Goal: Information Seeking & Learning: Learn about a topic

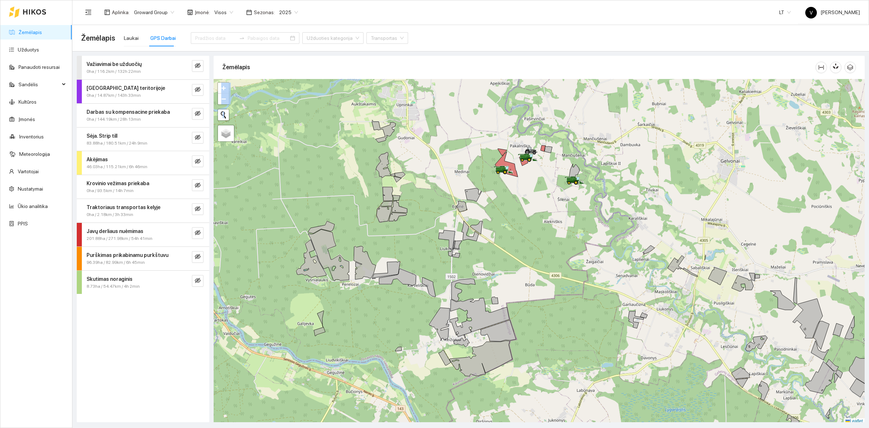
scroll to position [2, 0]
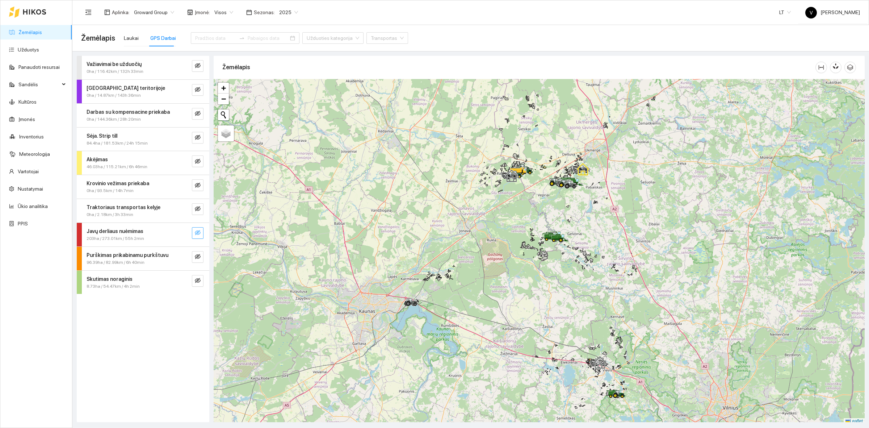
click at [195, 231] on icon "eye-invisible" at bounding box center [198, 233] width 6 height 6
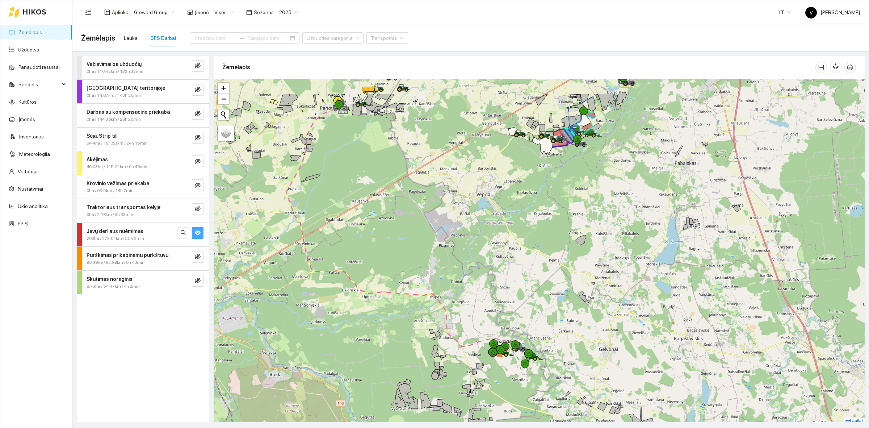
scroll to position [2, 0]
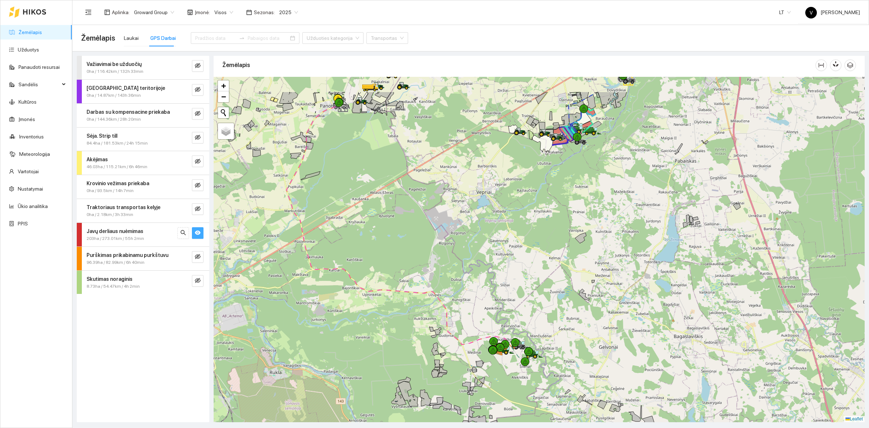
drag, startPoint x: 558, startPoint y: 173, endPoint x: 506, endPoint y: 334, distance: 169.4
click at [506, 334] on div at bounding box center [539, 249] width 651 height 345
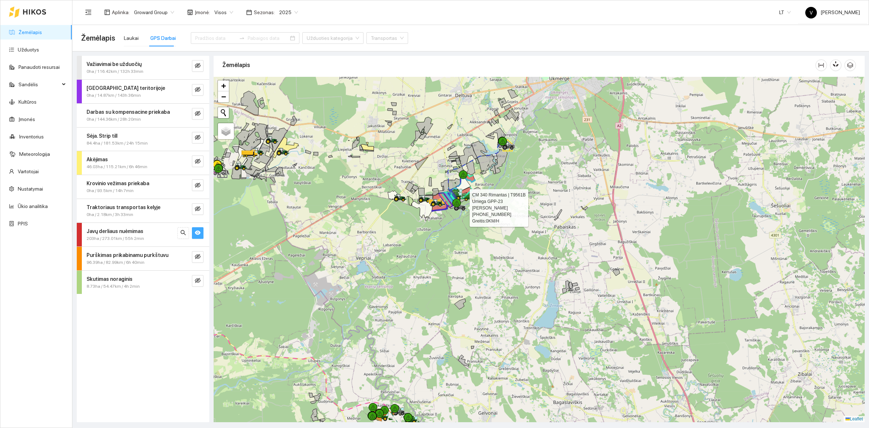
drag, startPoint x: 466, startPoint y: 202, endPoint x: 474, endPoint y: 229, distance: 28.2
click at [161, 238] on div at bounding box center [161, 238] width 0 height 0
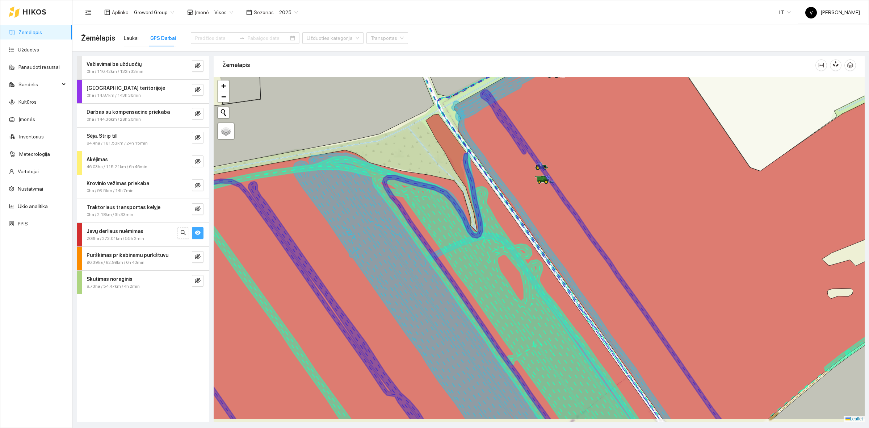
drag, startPoint x: 533, startPoint y: 253, endPoint x: 496, endPoint y: 207, distance: 59.5
click at [496, 207] on icon at bounding box center [385, 266] width 544 height 305
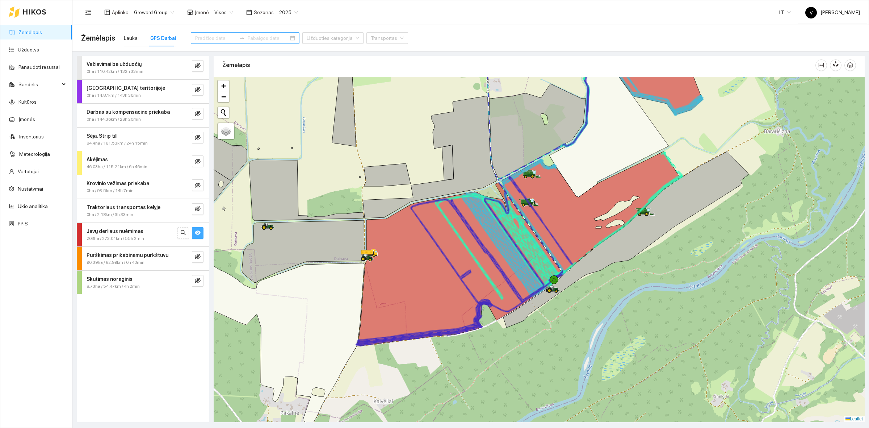
click at [216, 37] on input at bounding box center [215, 38] width 41 height 8
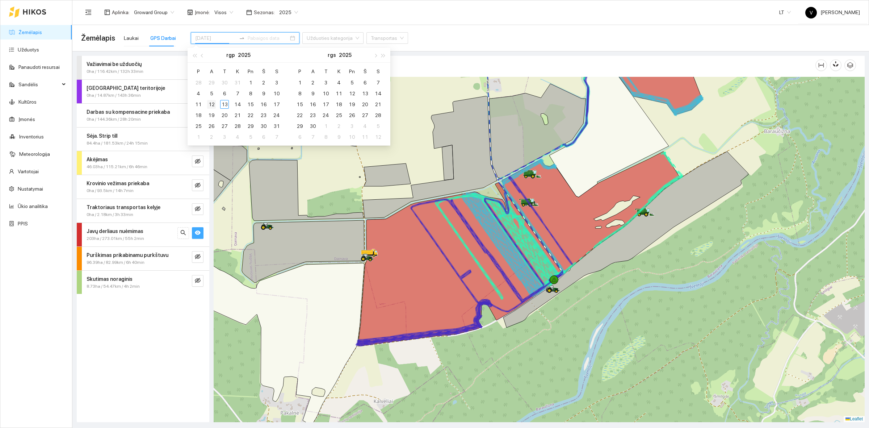
type input "2025-08-12"
click at [213, 105] on div "12" at bounding box center [211, 104] width 9 height 9
type input "2025-08-13"
click at [223, 105] on div "13" at bounding box center [224, 104] width 9 height 9
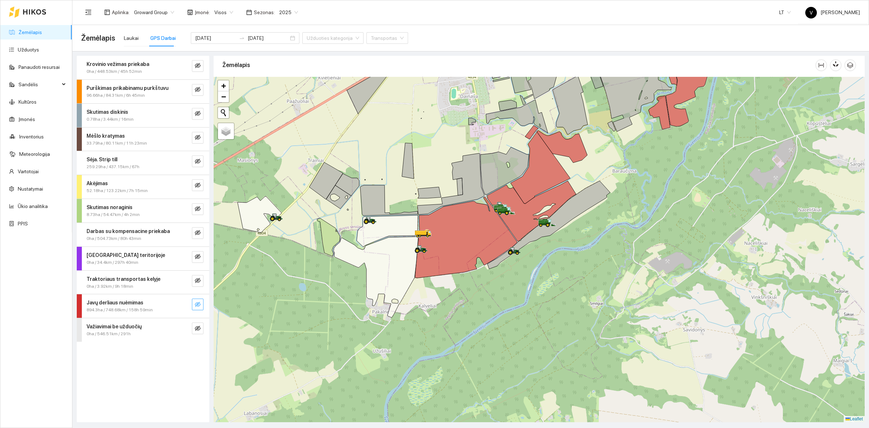
click at [198, 303] on icon "eye-invisible" at bounding box center [198, 304] width 6 height 5
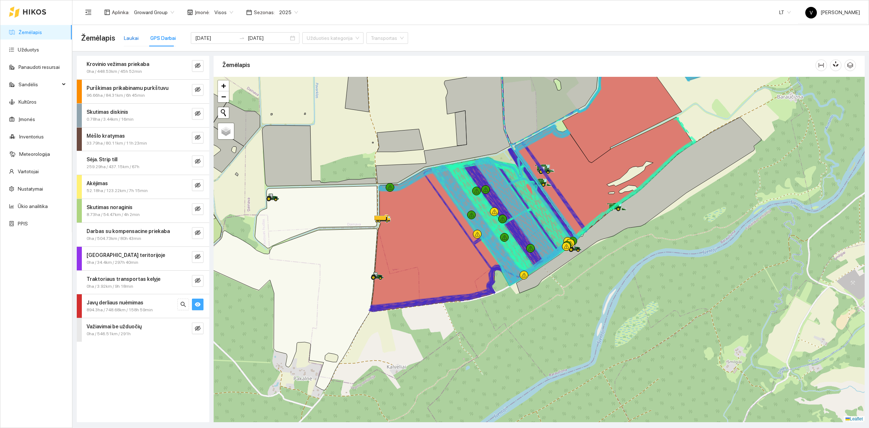
click at [129, 38] on div "Laukai" at bounding box center [131, 38] width 15 height 8
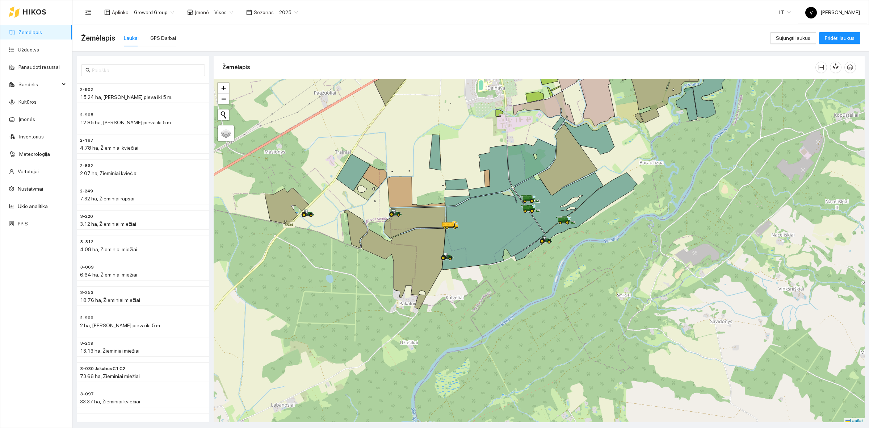
scroll to position [2, 0]
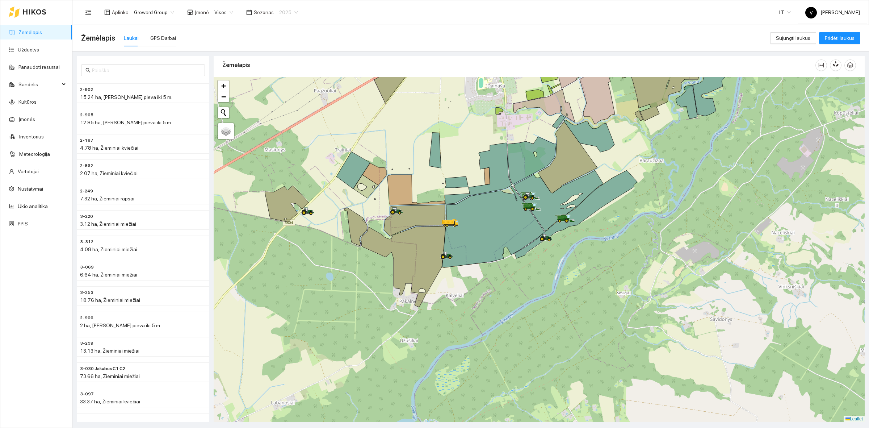
click at [289, 10] on span "2025" at bounding box center [288, 12] width 19 height 11
click at [287, 72] on div "2024" at bounding box center [284, 73] width 28 height 12
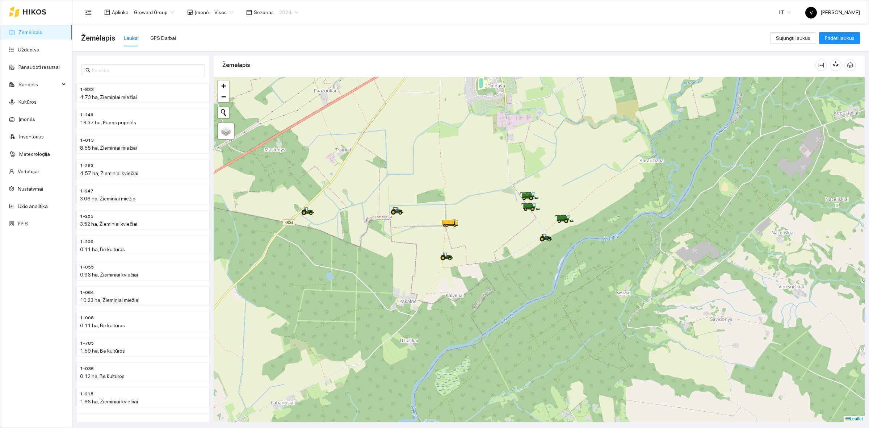
click at [288, 9] on span "2024" at bounding box center [288, 12] width 19 height 11
click at [285, 92] on div "2026" at bounding box center [283, 96] width 19 height 8
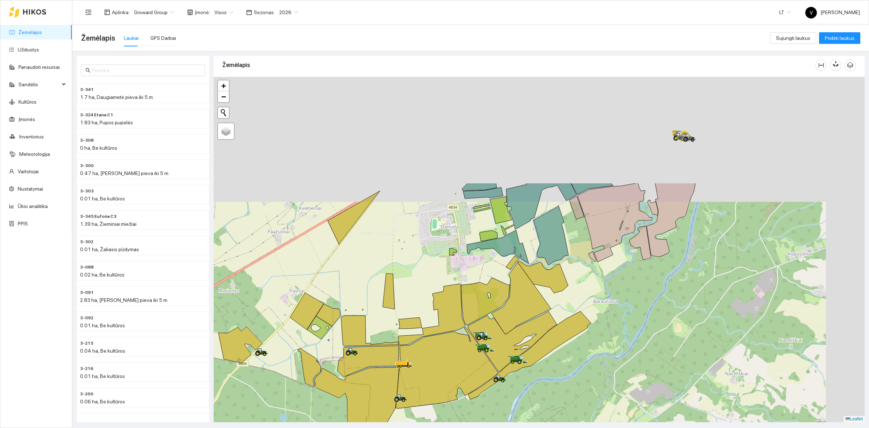
drag, startPoint x: 476, startPoint y: 127, endPoint x: 430, endPoint y: 274, distance: 153.8
click at [430, 274] on div at bounding box center [539, 249] width 651 height 345
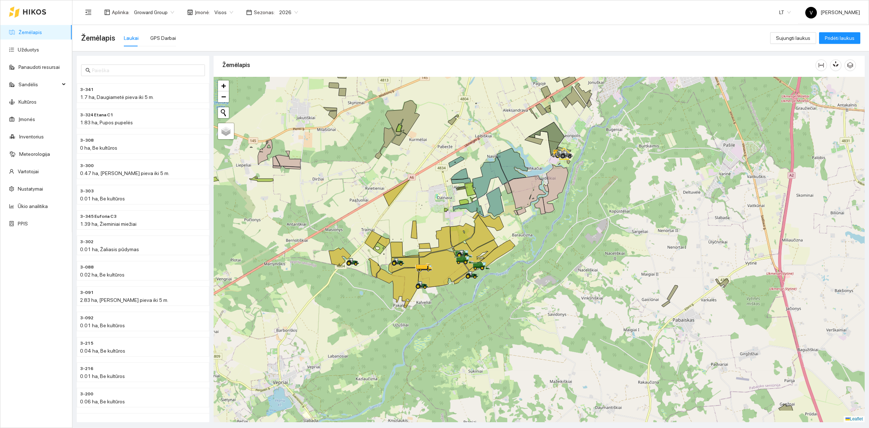
drag, startPoint x: 441, startPoint y: 262, endPoint x: 442, endPoint y: 216, distance: 46.4
click at [442, 216] on div at bounding box center [539, 249] width 651 height 345
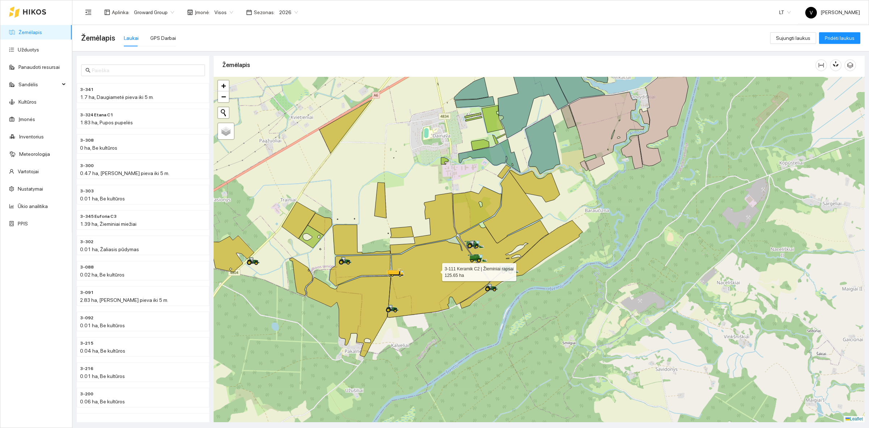
click at [435, 270] on icon at bounding box center [438, 276] width 102 height 81
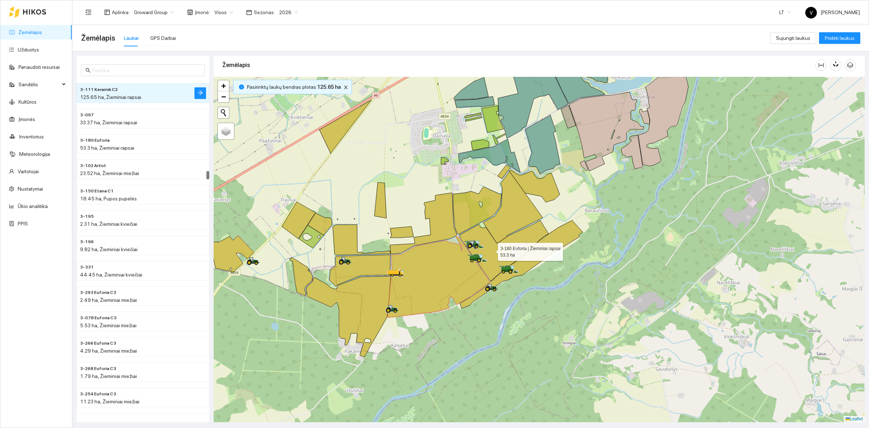
click at [501, 240] on icon at bounding box center [513, 207] width 60 height 72
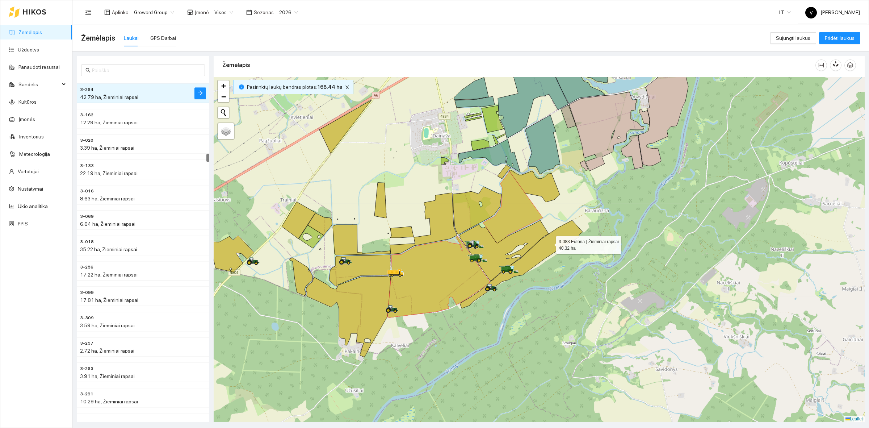
click at [550, 244] on icon at bounding box center [521, 264] width 123 height 88
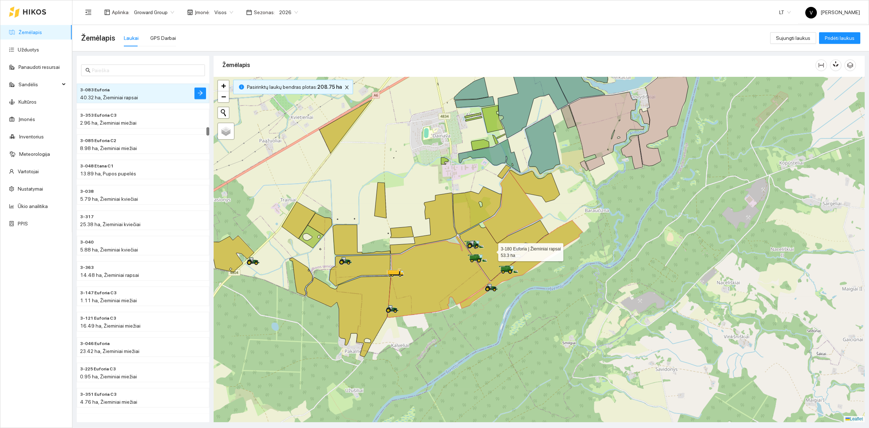
click at [491, 251] on icon at bounding box center [503, 250] width 89 height 60
click at [469, 207] on icon at bounding box center [477, 209] width 49 height 47
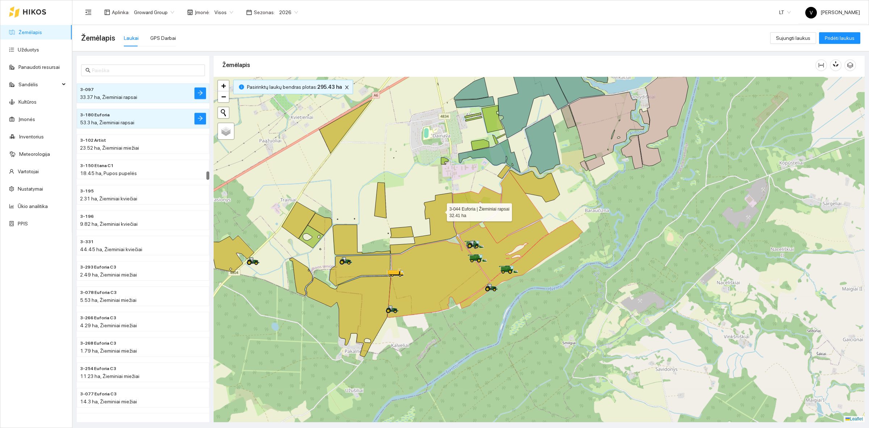
click at [438, 210] on icon at bounding box center [423, 223] width 67 height 61
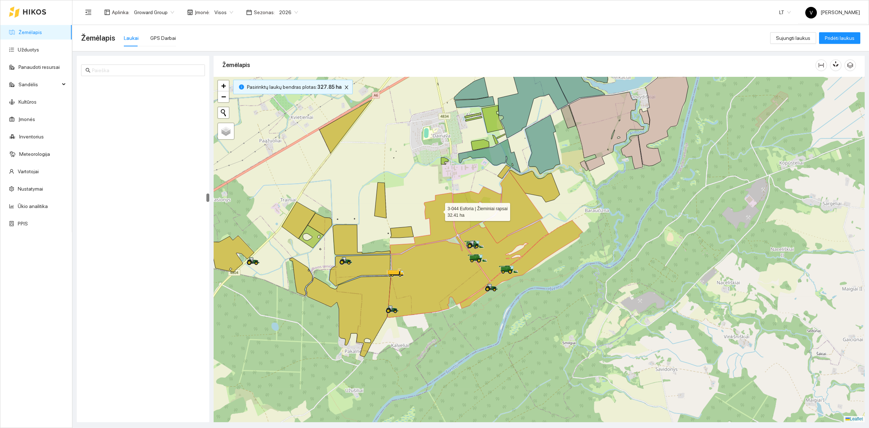
scroll to position [4452, 0]
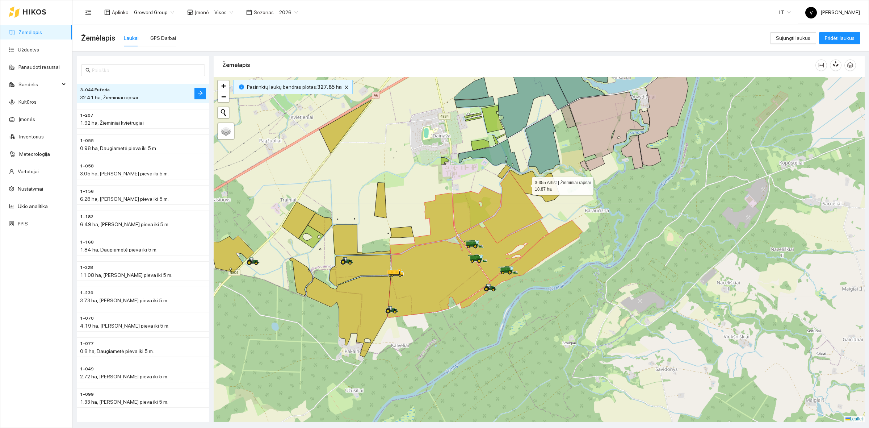
click at [526, 184] on icon at bounding box center [534, 186] width 50 height 32
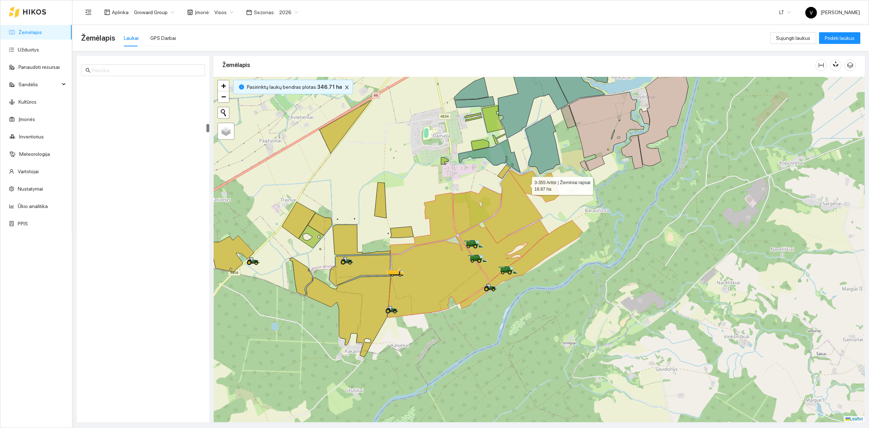
scroll to position [1720, 0]
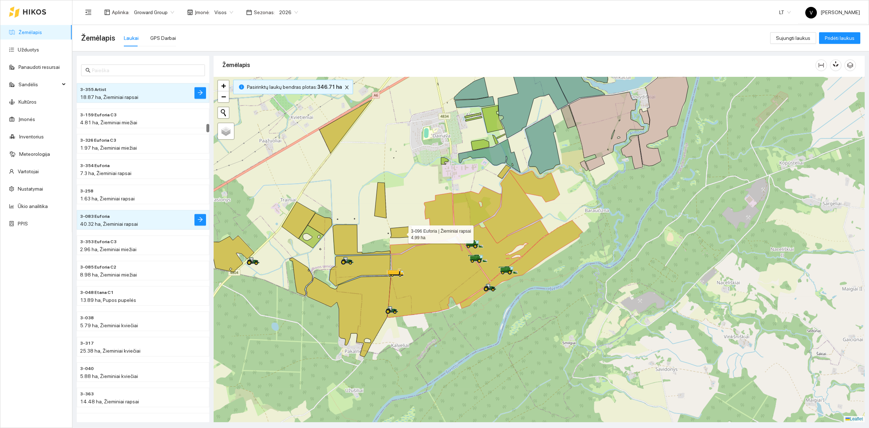
click at [400, 233] on icon at bounding box center [401, 231] width 23 height 11
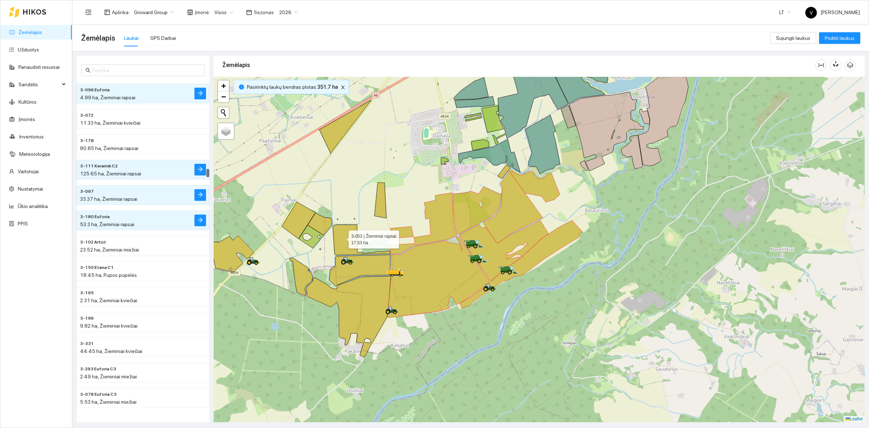
click at [342, 237] on icon at bounding box center [362, 239] width 58 height 30
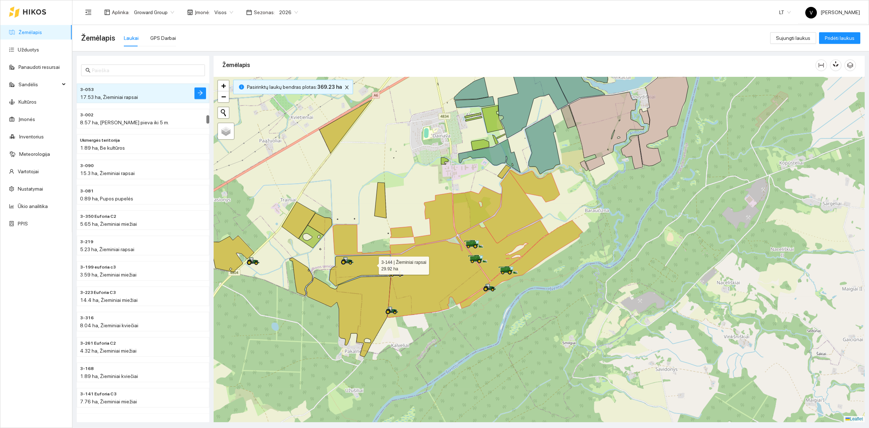
click at [372, 263] on icon at bounding box center [359, 269] width 61 height 31
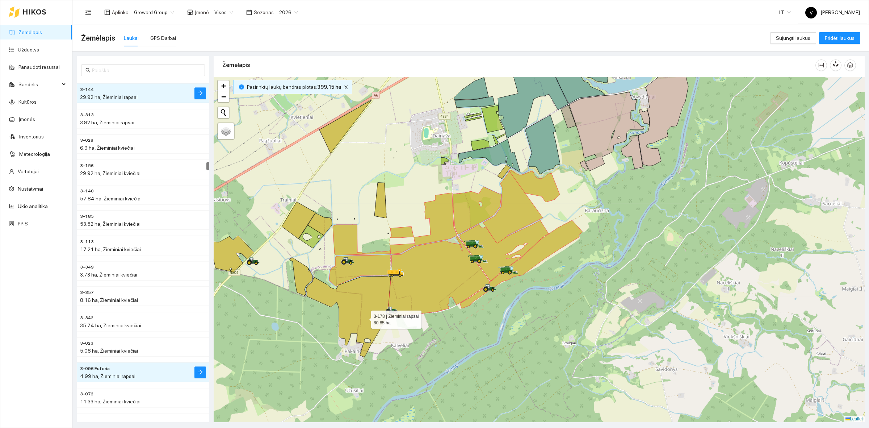
click at [366, 290] on icon at bounding box center [348, 316] width 85 height 81
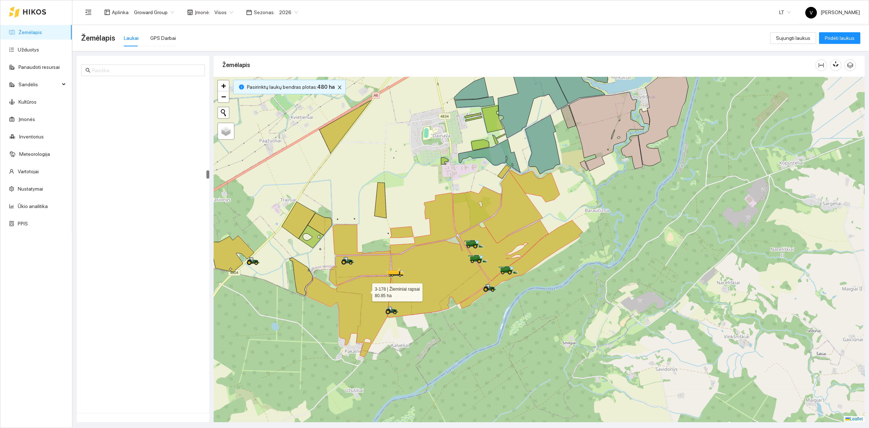
scroll to position [3543, 0]
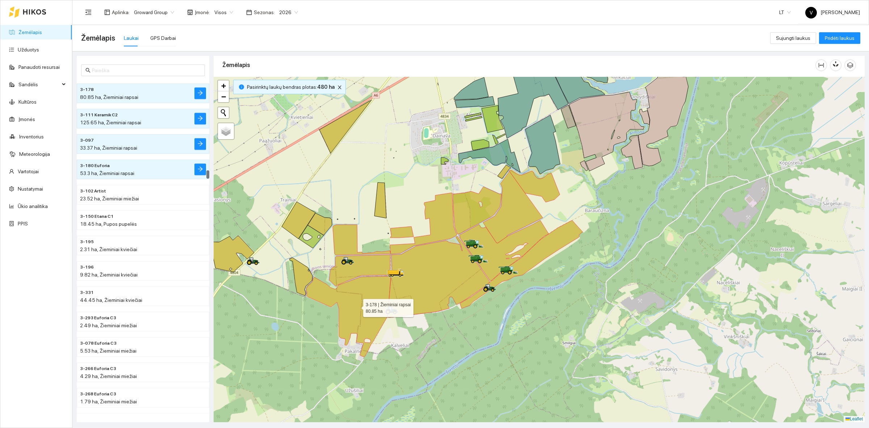
click at [357, 304] on icon at bounding box center [348, 316] width 85 height 81
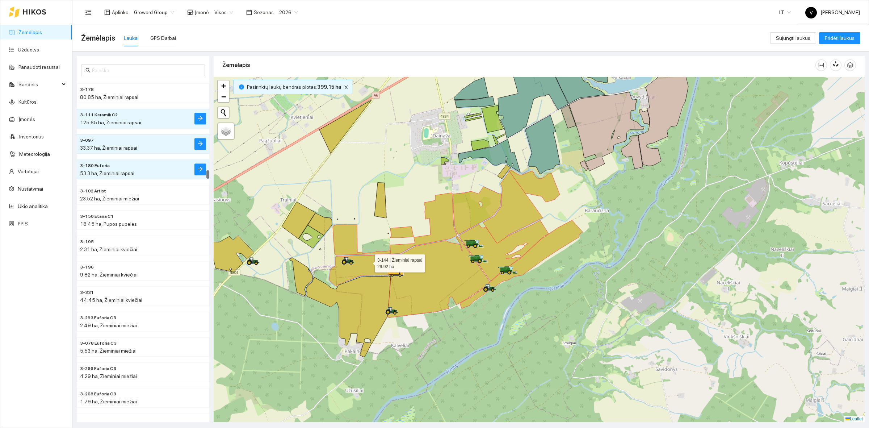
click at [368, 261] on icon at bounding box center [359, 269] width 61 height 31
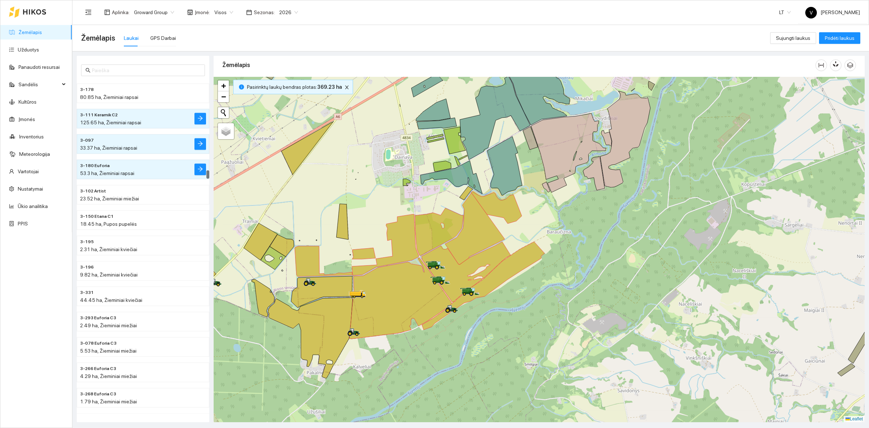
drag, startPoint x: 661, startPoint y: 195, endPoint x: 638, endPoint y: 223, distance: 37.0
click at [636, 223] on div at bounding box center [539, 249] width 651 height 345
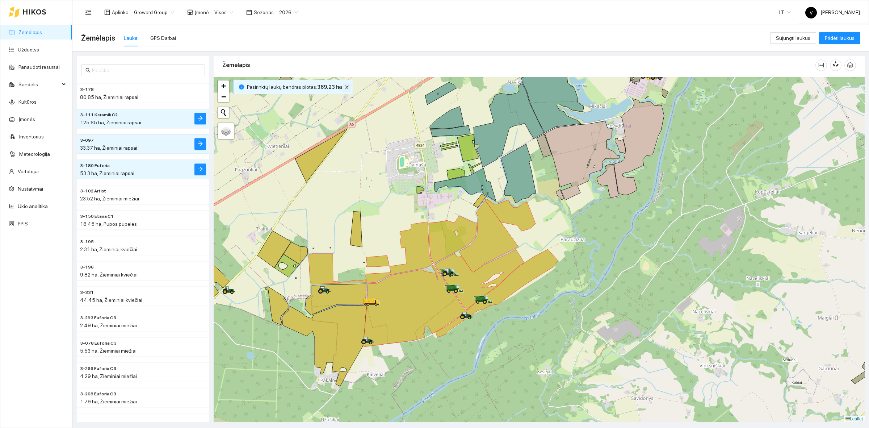
click at [344, 89] on icon "close" at bounding box center [346, 87] width 5 height 5
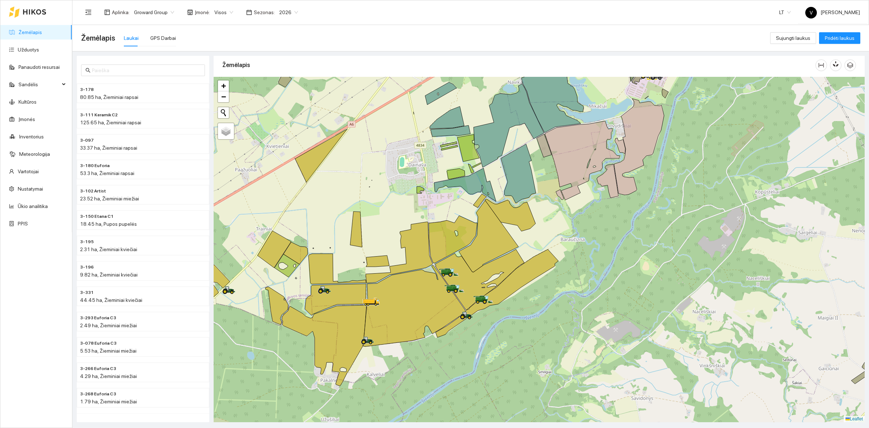
click at [595, 241] on div at bounding box center [539, 249] width 651 height 345
click at [594, 300] on div at bounding box center [539, 249] width 651 height 345
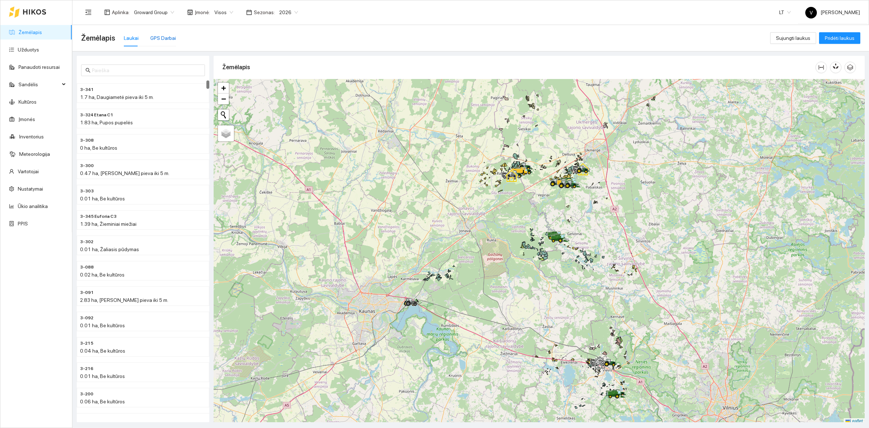
click at [156, 37] on div "GPS Darbai" at bounding box center [163, 38] width 26 height 8
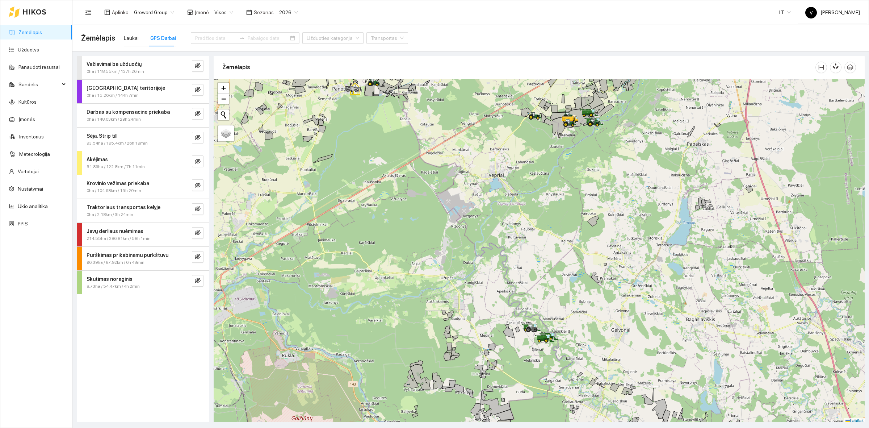
scroll to position [2, 0]
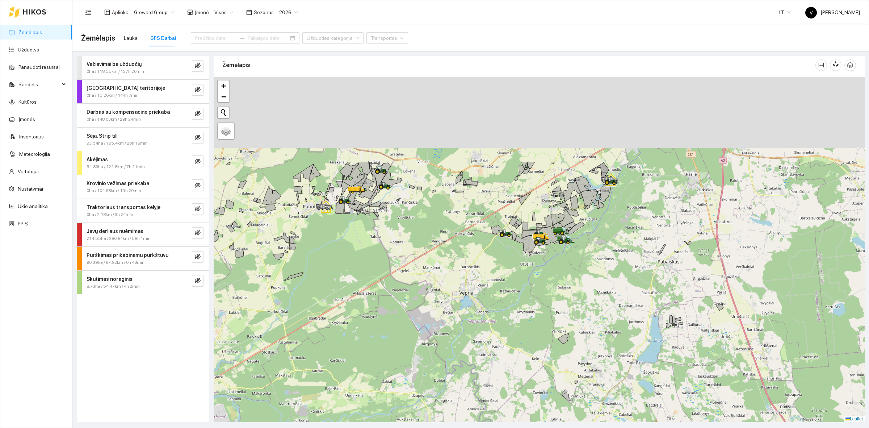
drag, startPoint x: 550, startPoint y: 241, endPoint x: 542, endPoint y: 301, distance: 60.6
click at [542, 301] on div at bounding box center [539, 249] width 651 height 345
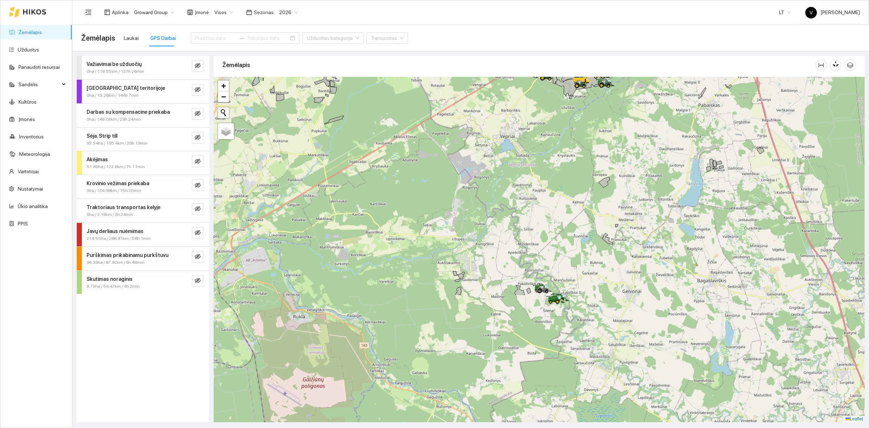
drag, startPoint x: 556, startPoint y: 225, endPoint x: 569, endPoint y: 140, distance: 86.1
click at [570, 137] on div at bounding box center [539, 249] width 651 height 345
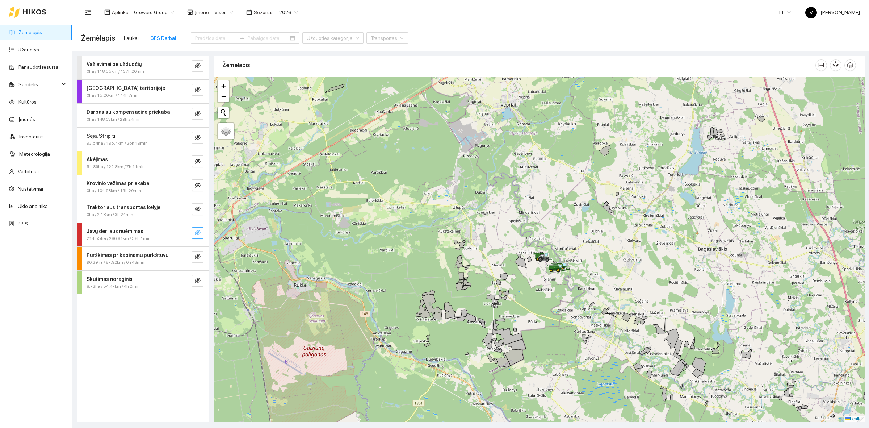
click at [195, 233] on icon "eye-invisible" at bounding box center [198, 233] width 6 height 6
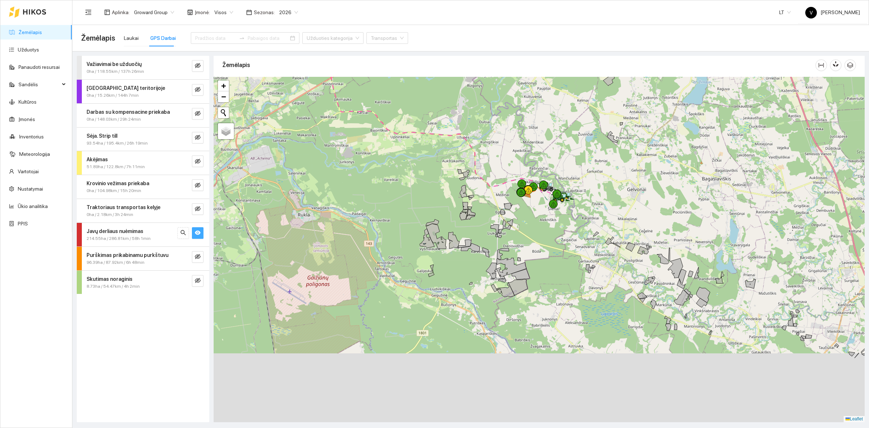
drag, startPoint x: 524, startPoint y: 263, endPoint x: 524, endPoint y: 231, distance: 32.2
click at [524, 231] on div at bounding box center [539, 249] width 651 height 345
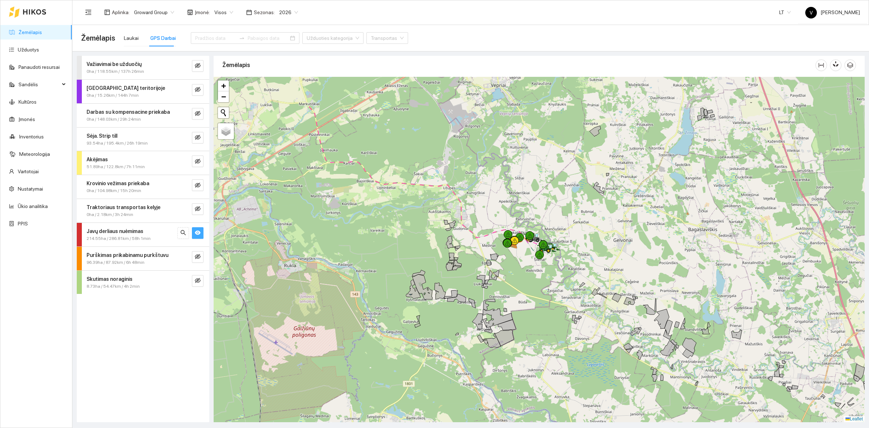
drag, startPoint x: 559, startPoint y: 199, endPoint x: 550, endPoint y: 269, distance: 69.7
click at [549, 260] on div at bounding box center [547, 250] width 4 height 18
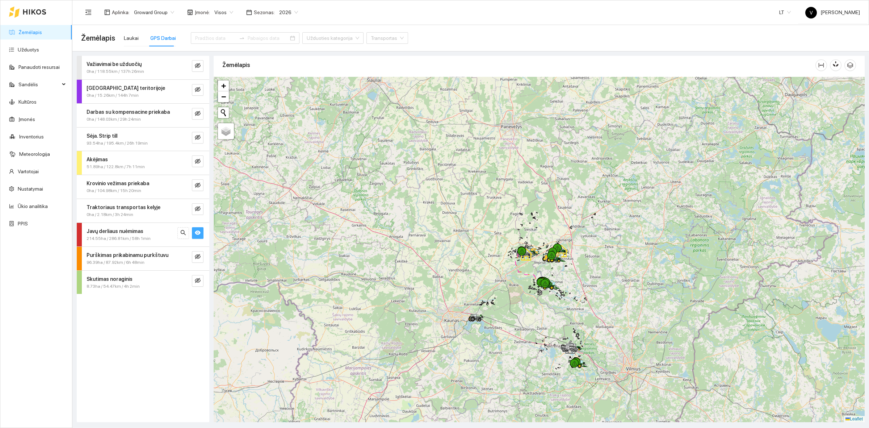
drag, startPoint x: 614, startPoint y: 319, endPoint x: 616, endPoint y: 264, distance: 54.7
click at [616, 264] on div at bounding box center [539, 249] width 651 height 345
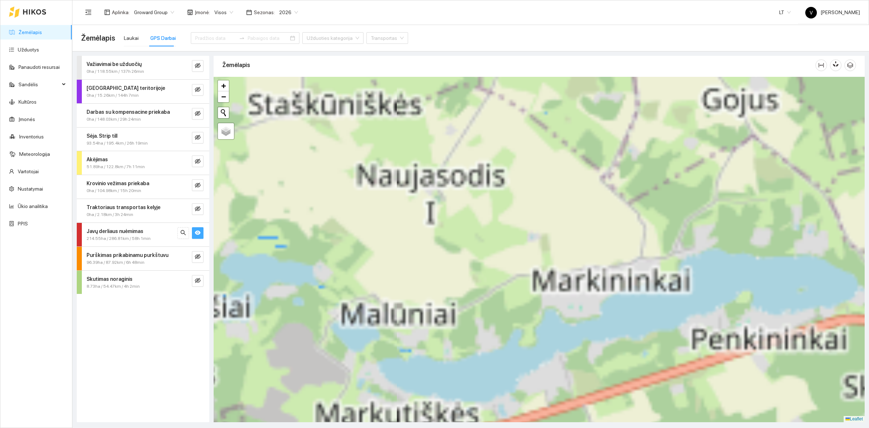
drag, startPoint x: 573, startPoint y: 202, endPoint x: 562, endPoint y: 312, distance: 110.6
click at [562, 311] on div at bounding box center [539, 249] width 651 height 345
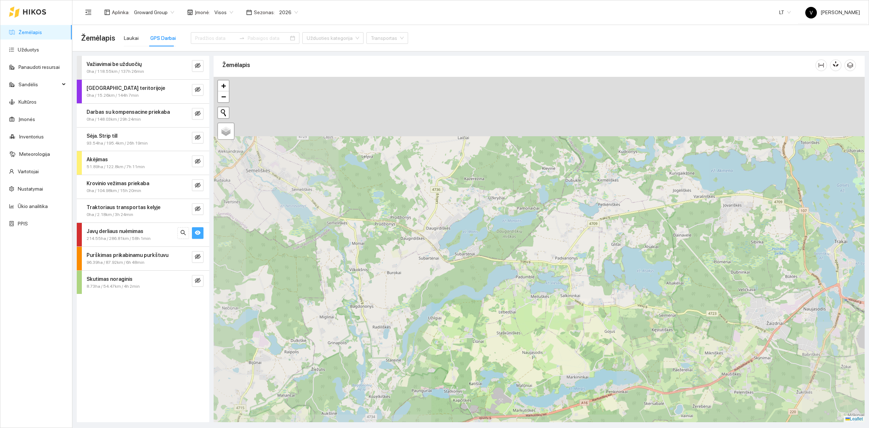
drag, startPoint x: 596, startPoint y: 205, endPoint x: 575, endPoint y: 289, distance: 85.9
click at [575, 288] on div at bounding box center [539, 249] width 651 height 345
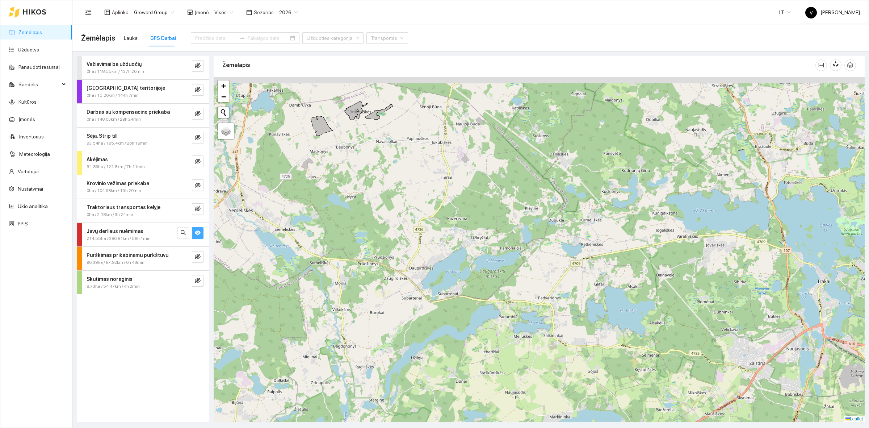
drag, startPoint x: 605, startPoint y: 203, endPoint x: 600, endPoint y: 311, distance: 108.0
click at [600, 311] on div at bounding box center [539, 249] width 651 height 345
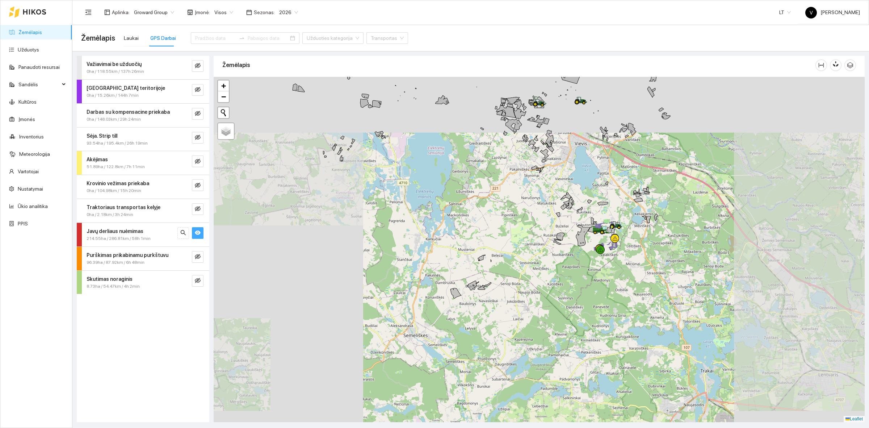
drag, startPoint x: 623, startPoint y: 209, endPoint x: 619, endPoint y: 223, distance: 15.4
click at [619, 223] on div at bounding box center [539, 249] width 651 height 345
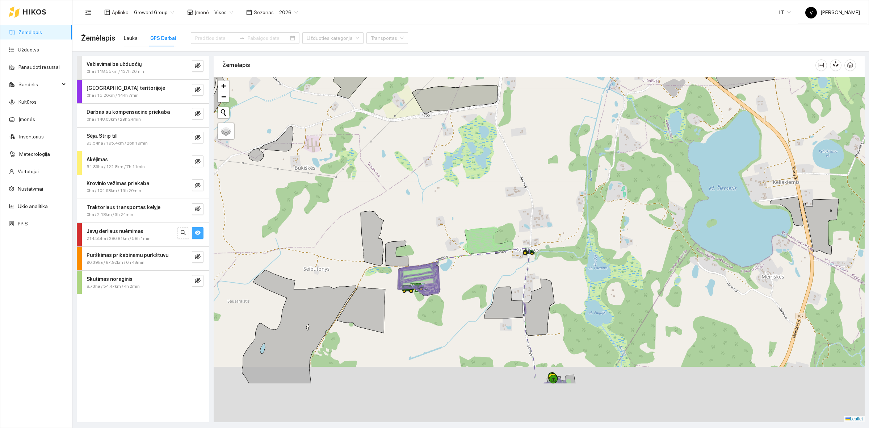
drag, startPoint x: 582, startPoint y: 324, endPoint x: 610, endPoint y: 209, distance: 118.8
click at [610, 209] on div at bounding box center [539, 249] width 651 height 345
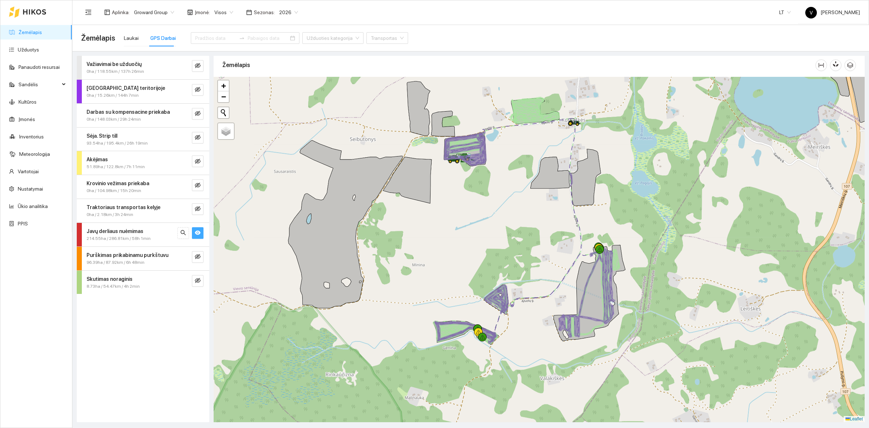
drag, startPoint x: 603, startPoint y: 294, endPoint x: 624, endPoint y: 240, distance: 57.8
click at [624, 240] on div at bounding box center [539, 249] width 651 height 345
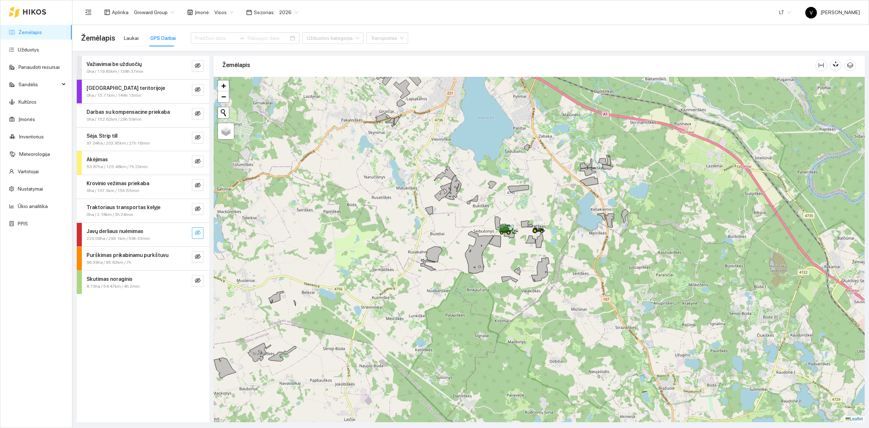
click at [198, 232] on icon "eye-invisible" at bounding box center [198, 232] width 6 height 5
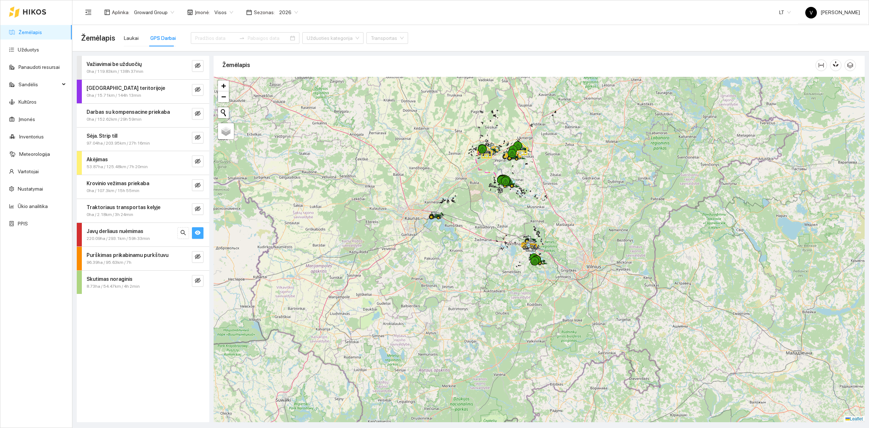
drag, startPoint x: 484, startPoint y: 165, endPoint x: 498, endPoint y: 227, distance: 63.2
click at [498, 231] on div at bounding box center [539, 249] width 651 height 345
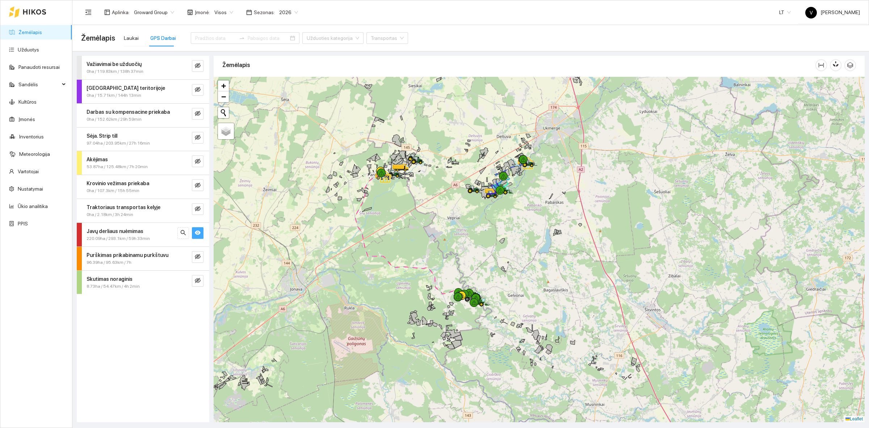
drag, startPoint x: 542, startPoint y: 196, endPoint x: 525, endPoint y: 206, distance: 20.1
click at [525, 206] on div at bounding box center [539, 249] width 651 height 345
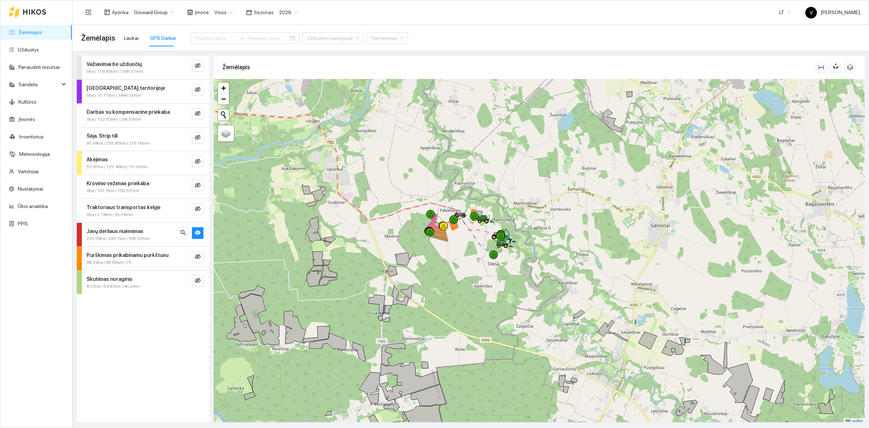
scroll to position [2, 0]
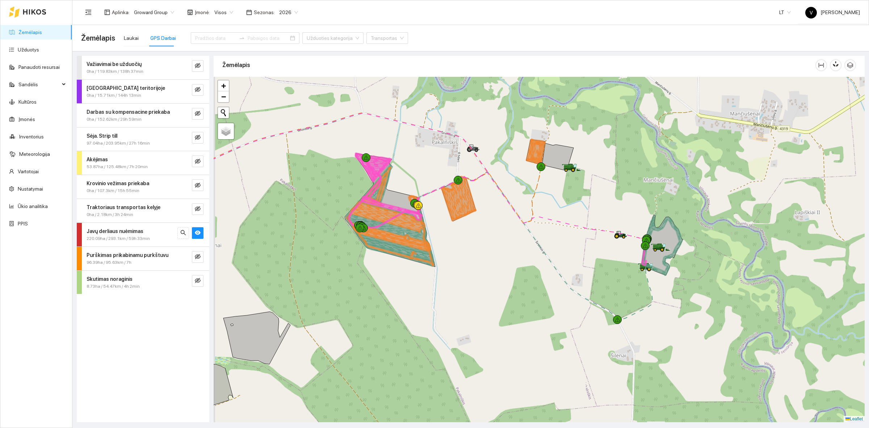
drag, startPoint x: 416, startPoint y: 268, endPoint x: 492, endPoint y: 261, distance: 76.4
click at [493, 262] on div at bounding box center [539, 249] width 651 height 345
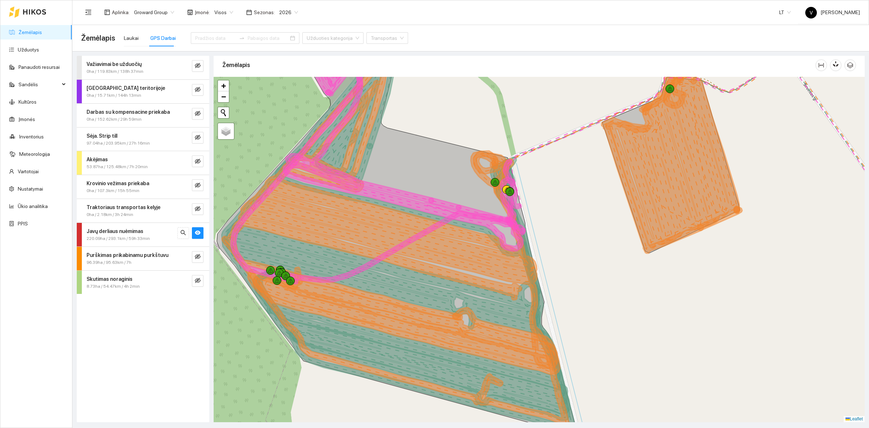
click at [279, 17] on span "2026" at bounding box center [288, 12] width 19 height 11
click at [281, 84] on div "2025" at bounding box center [283, 84] width 19 height 8
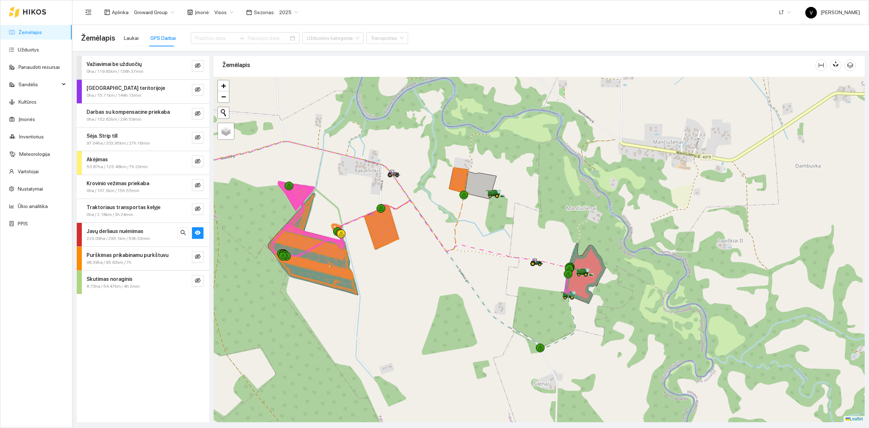
drag, startPoint x: 621, startPoint y: 299, endPoint x: 396, endPoint y: 261, distance: 228.1
click at [396, 261] on div at bounding box center [539, 249] width 651 height 345
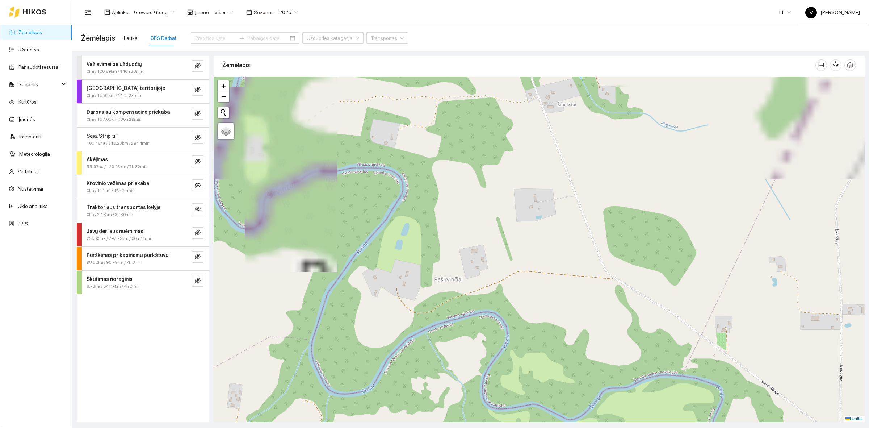
drag, startPoint x: 379, startPoint y: 226, endPoint x: 409, endPoint y: 233, distance: 30.7
click at [509, 67] on div "Žemėlapis" at bounding box center [539, 237] width 651 height 366
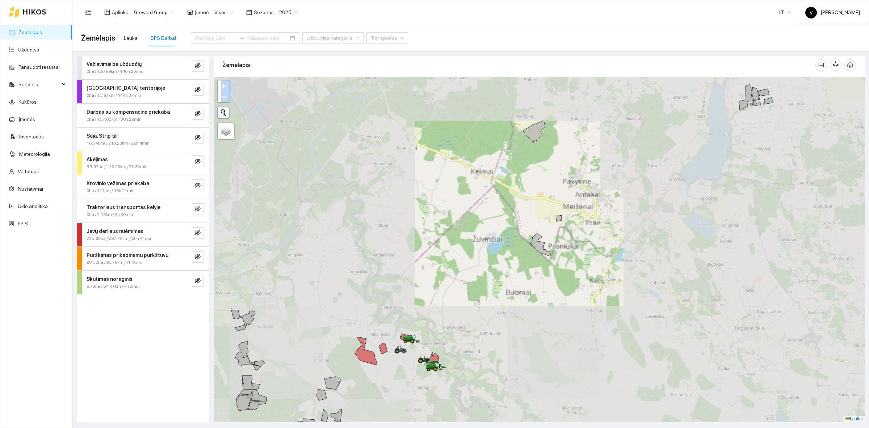
drag, startPoint x: 413, startPoint y: 267, endPoint x: 432, endPoint y: 232, distance: 39.5
click at [432, 232] on div at bounding box center [539, 249] width 651 height 345
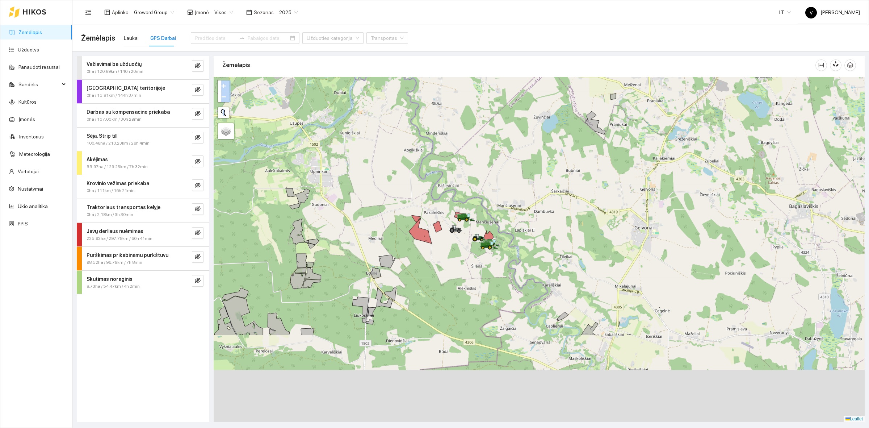
drag, startPoint x: 385, startPoint y: 312, endPoint x: 442, endPoint y: 182, distance: 141.7
click at [442, 182] on div at bounding box center [539, 249] width 651 height 345
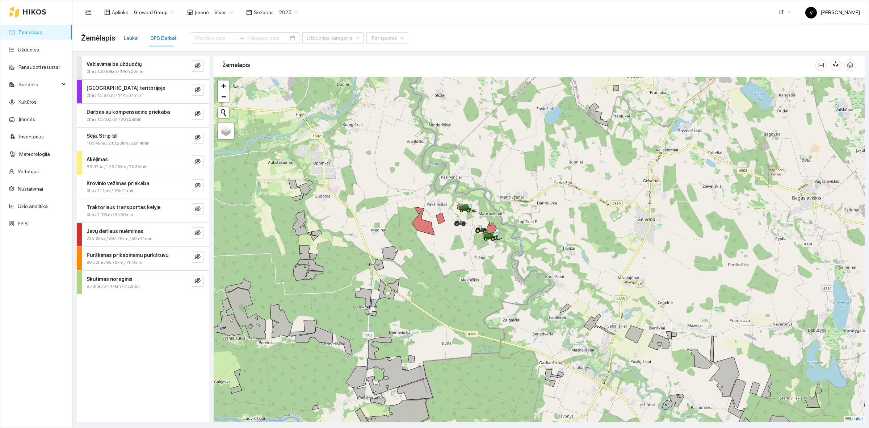
click at [124, 37] on div "Laukai" at bounding box center [131, 38] width 15 height 8
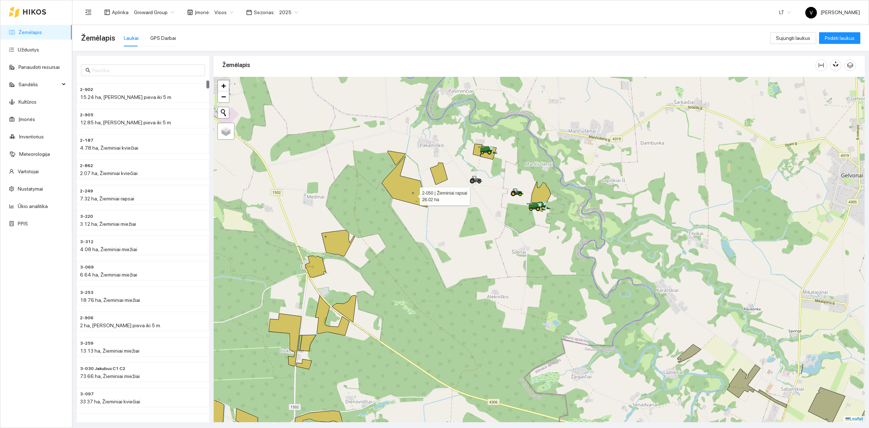
click at [408, 193] on icon at bounding box center [404, 179] width 45 height 56
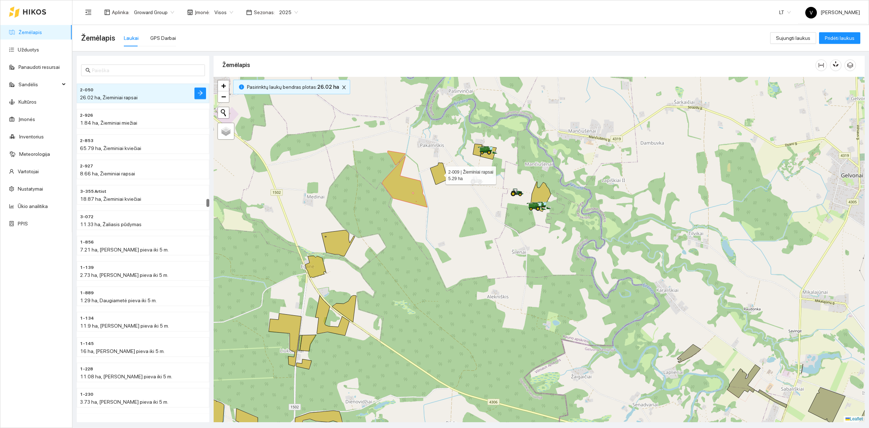
click at [441, 176] on icon at bounding box center [438, 174] width 17 height 22
click at [491, 156] on icon at bounding box center [488, 153] width 16 height 14
click at [546, 186] on icon at bounding box center [540, 196] width 21 height 30
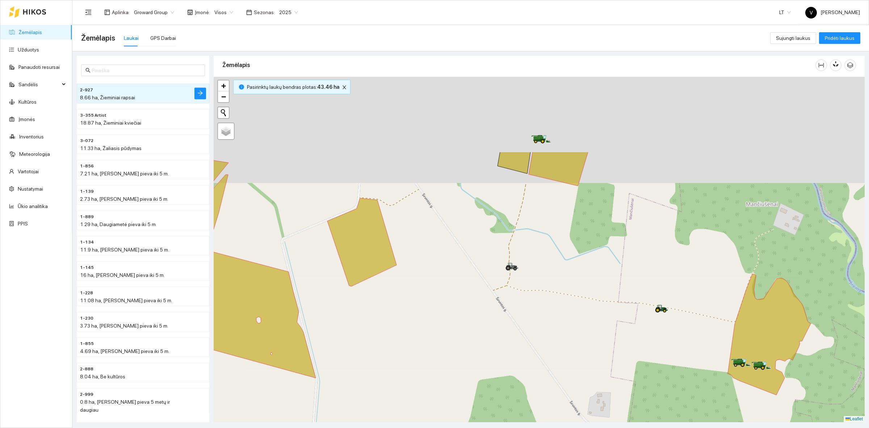
drag, startPoint x: 483, startPoint y: 138, endPoint x: 477, endPoint y: 273, distance: 135.9
click at [477, 273] on div at bounding box center [539, 249] width 651 height 345
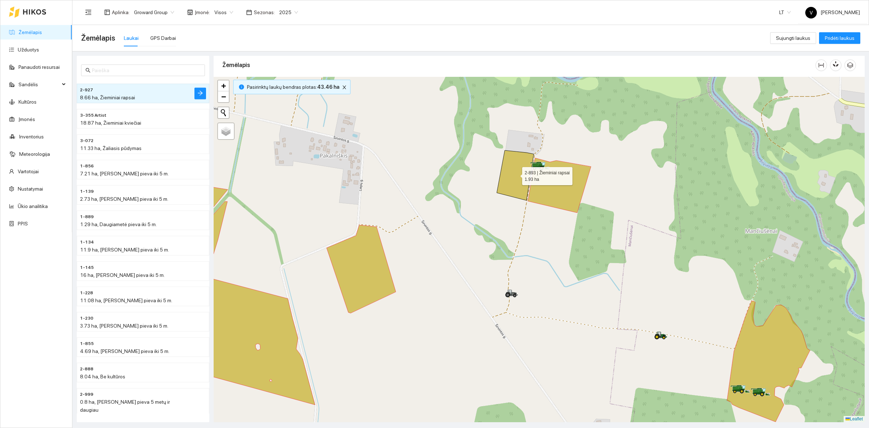
click at [518, 180] on icon at bounding box center [515, 175] width 37 height 50
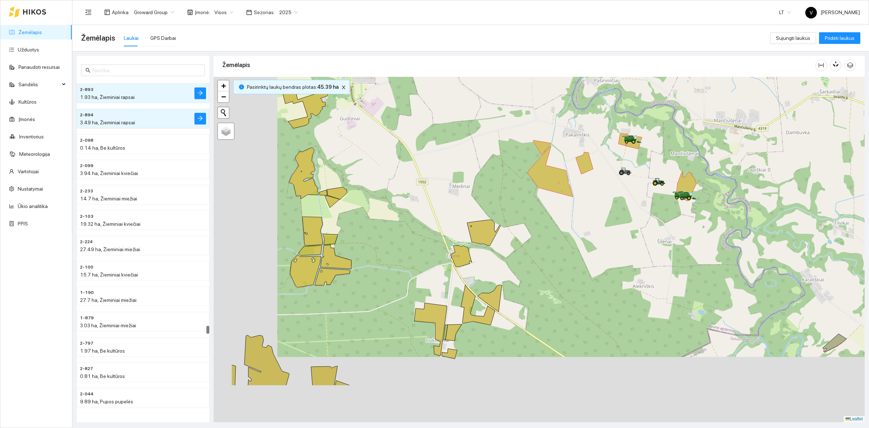
drag, startPoint x: 530, startPoint y: 249, endPoint x: 576, endPoint y: 216, distance: 56.3
click at [577, 216] on div at bounding box center [539, 249] width 651 height 345
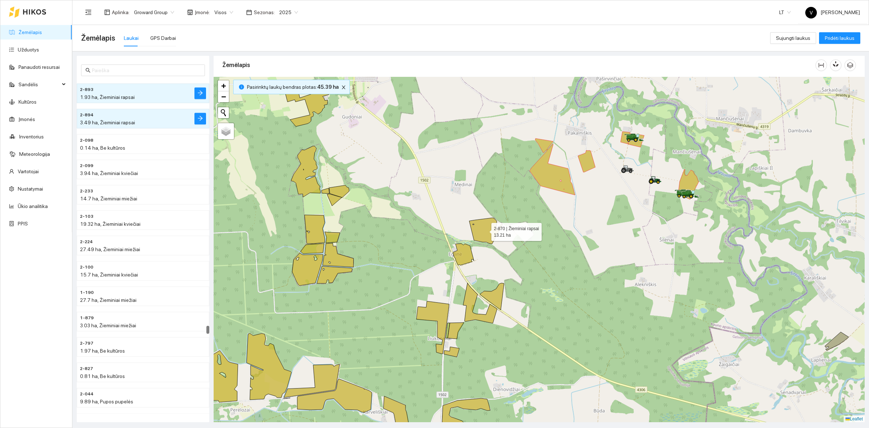
click at [484, 232] on icon at bounding box center [485, 231] width 33 height 26
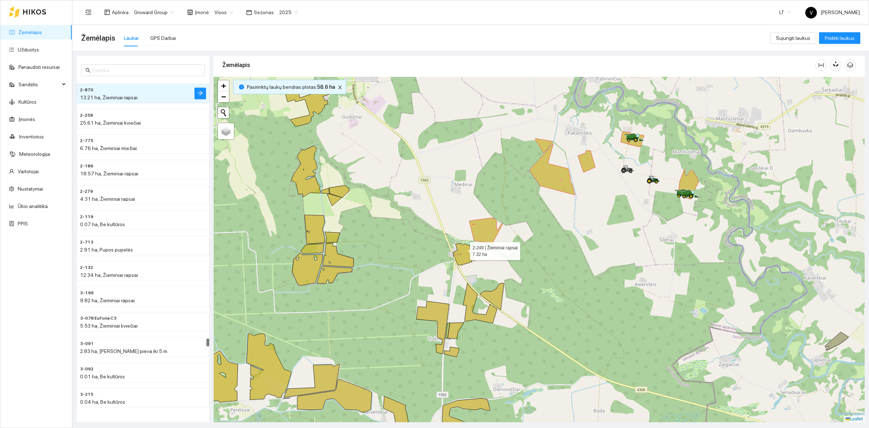
click at [460, 256] on icon at bounding box center [463, 254] width 21 height 22
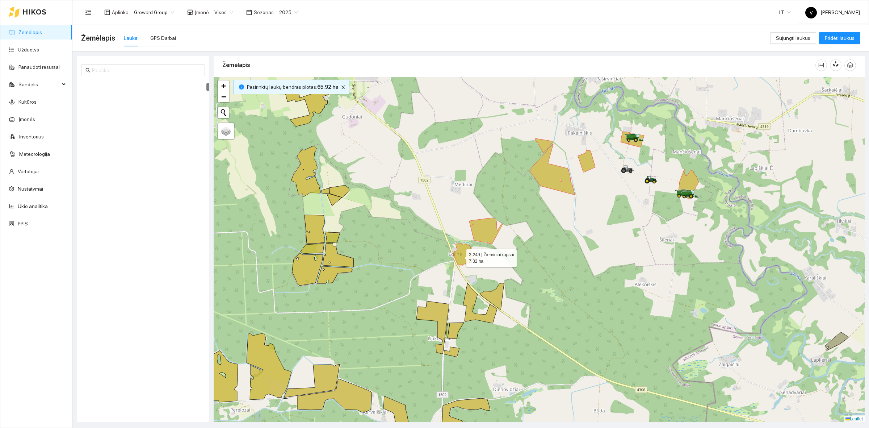
scroll to position [101, 0]
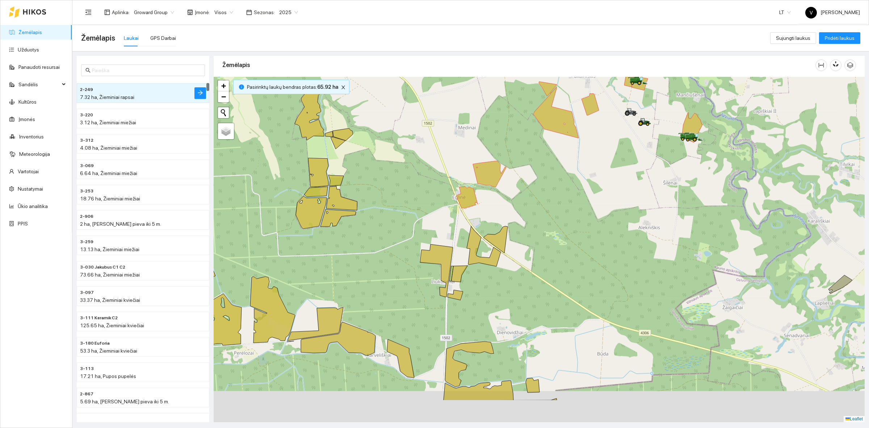
drag, startPoint x: 565, startPoint y: 288, endPoint x: 575, endPoint y: 215, distance: 73.3
click at [575, 215] on div at bounding box center [539, 249] width 651 height 345
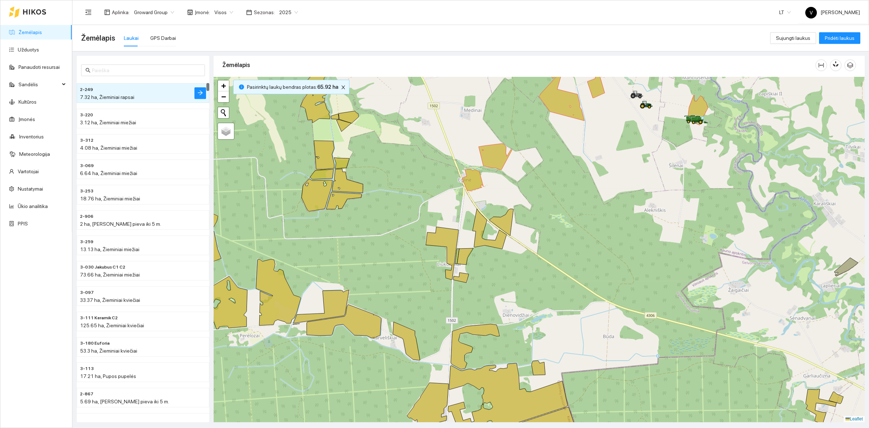
click at [511, 225] on icon at bounding box center [501, 222] width 24 height 27
click at [496, 243] on icon at bounding box center [489, 229] width 34 height 40
